Goal: Task Accomplishment & Management: Manage account settings

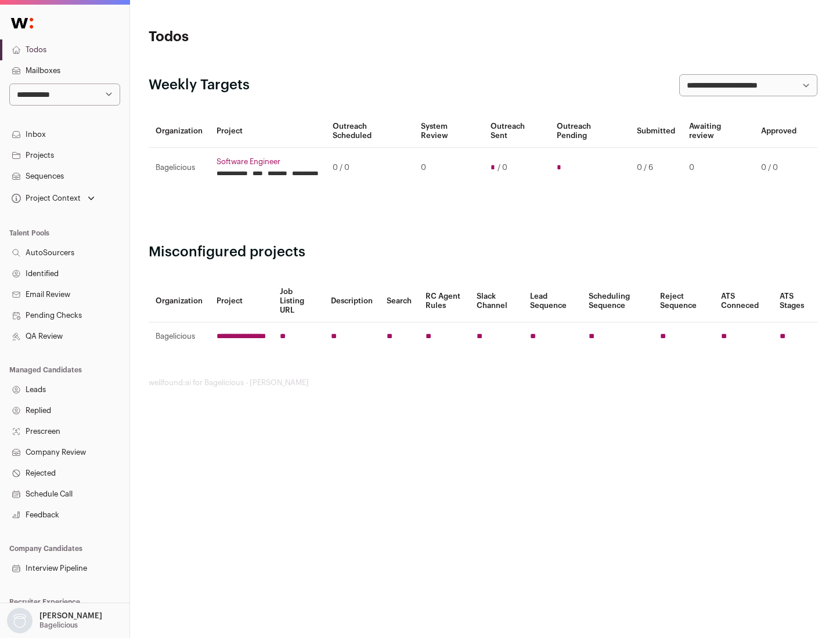
click at [64, 155] on link "Projects" at bounding box center [64, 155] width 129 height 21
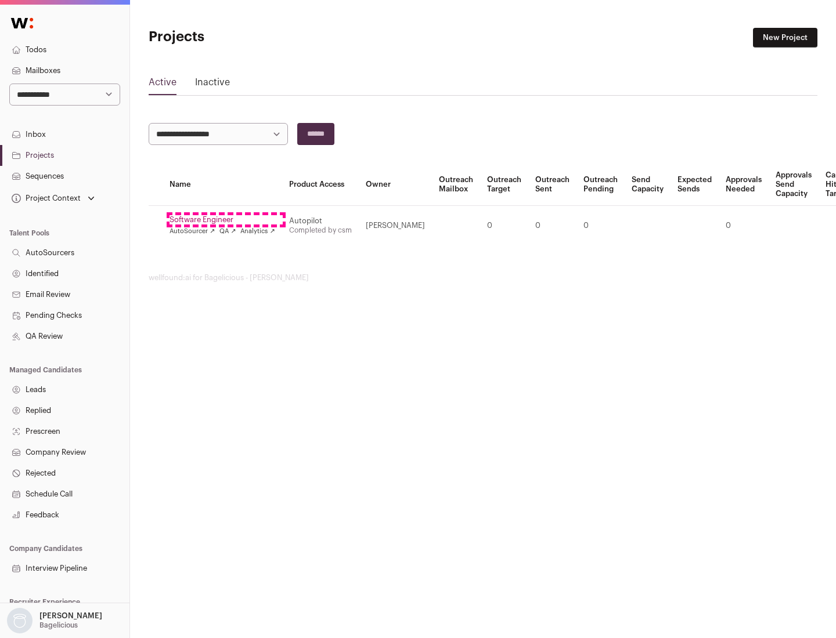
click at [226, 220] on link "Software Engineer" at bounding box center [222, 219] width 106 height 9
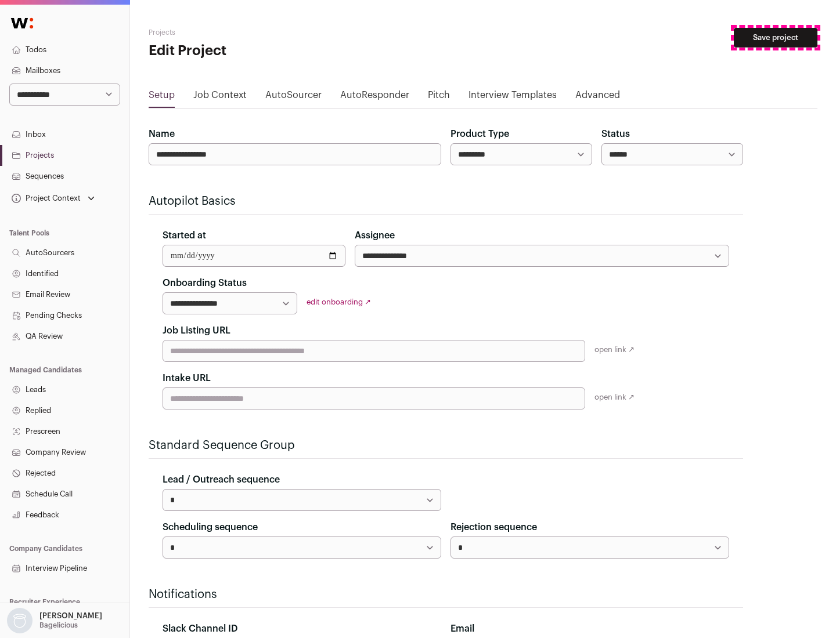
click at [775, 38] on button "Save project" at bounding box center [776, 38] width 84 height 20
